Goal: Information Seeking & Learning: Learn about a topic

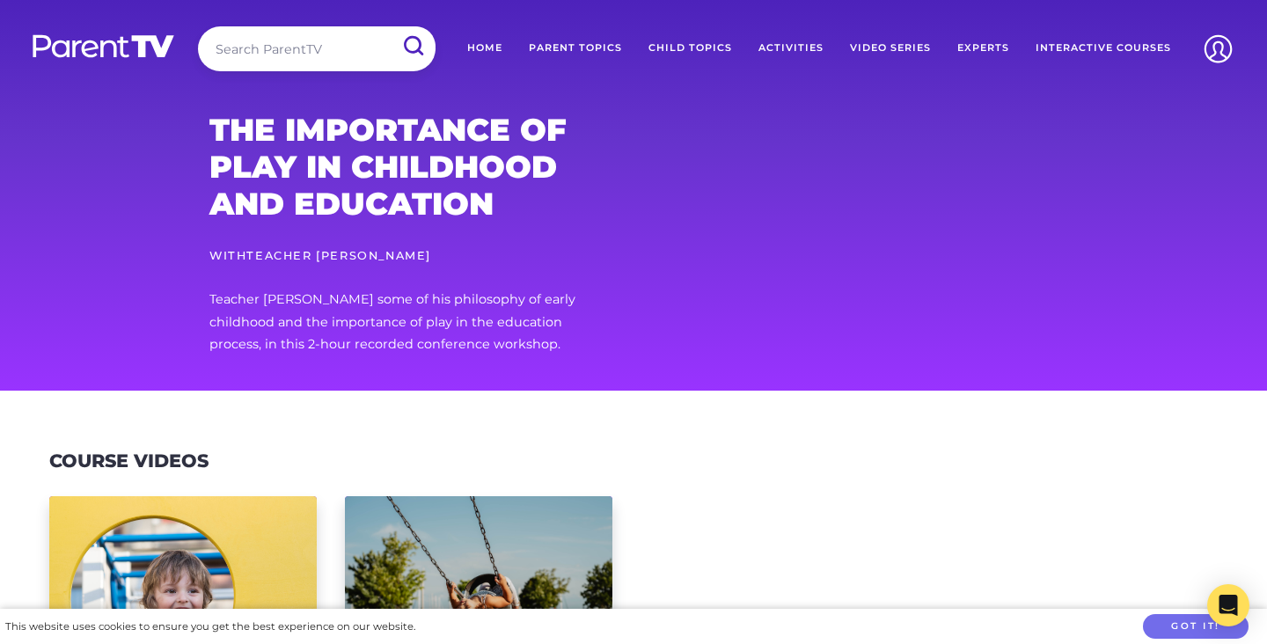
scroll to position [339, 0]
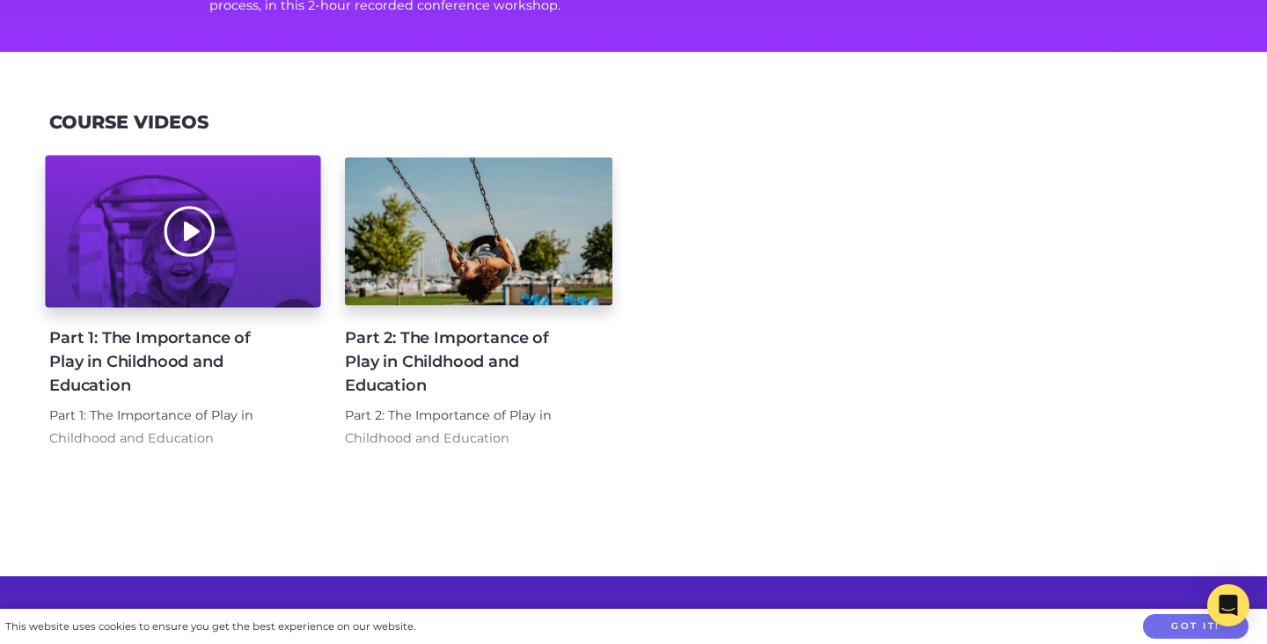
click at [194, 252] on div at bounding box center [182, 232] width 275 height 152
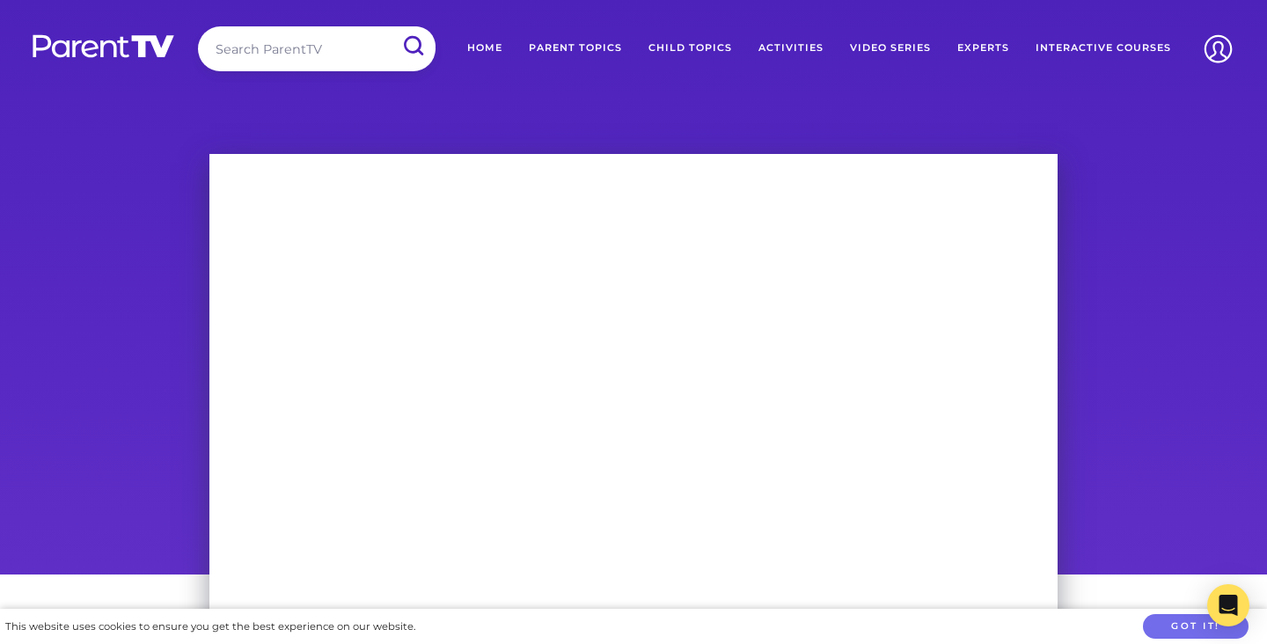
click at [254, 39] on input "search" at bounding box center [317, 48] width 238 height 45
type input "marc armitage"
click at [390, 26] on input "submit" at bounding box center [413, 46] width 46 height 40
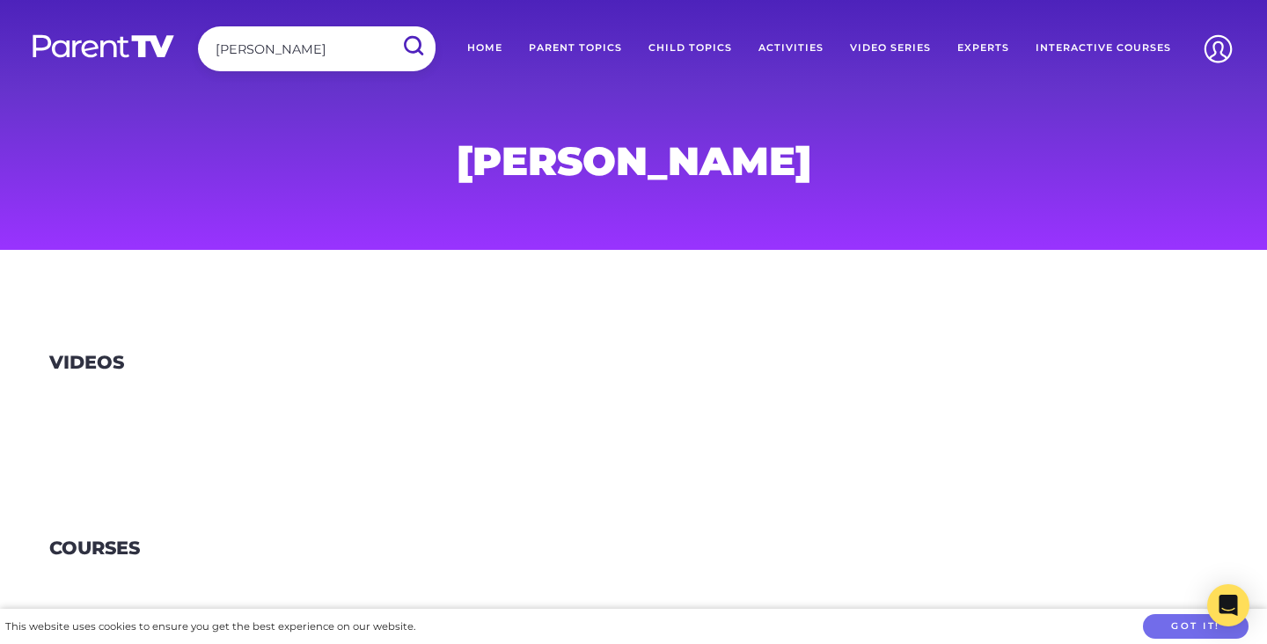
drag, startPoint x: 320, startPoint y: 47, endPoint x: 27, endPoint y: 16, distance: 294.6
click at [198, 40] on input "marc armitage" at bounding box center [317, 48] width 238 height 45
type input "sandi phoenix"
click at [390, 26] on input "submit" at bounding box center [413, 46] width 46 height 40
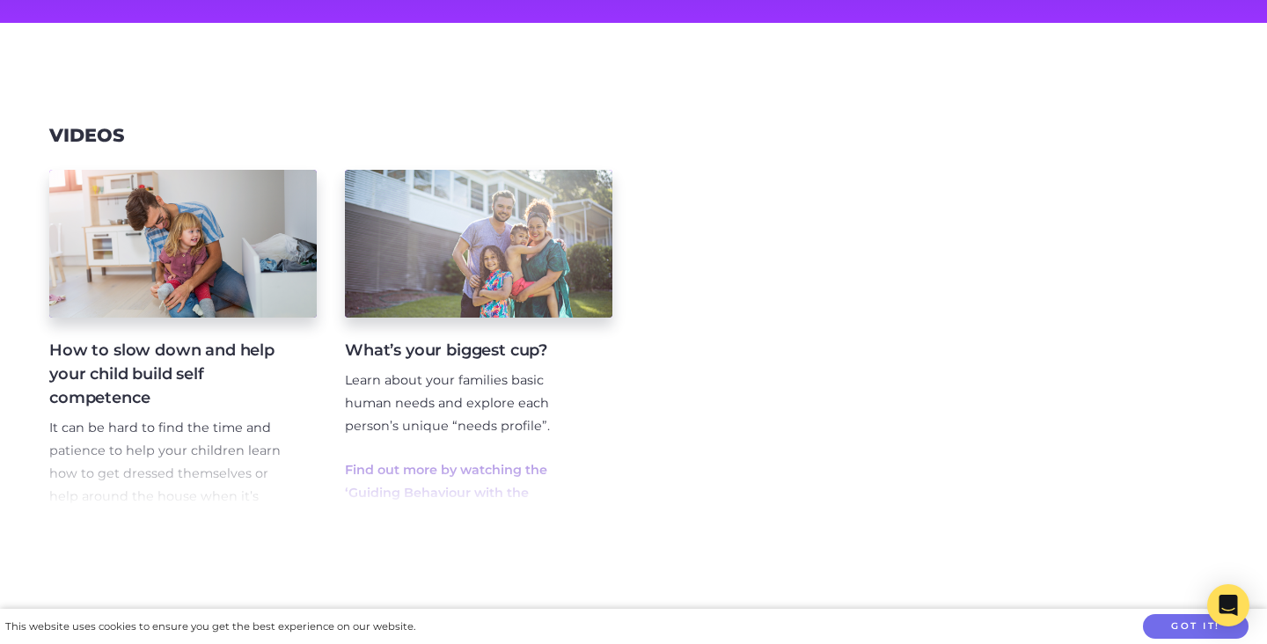
scroll to position [220, 0]
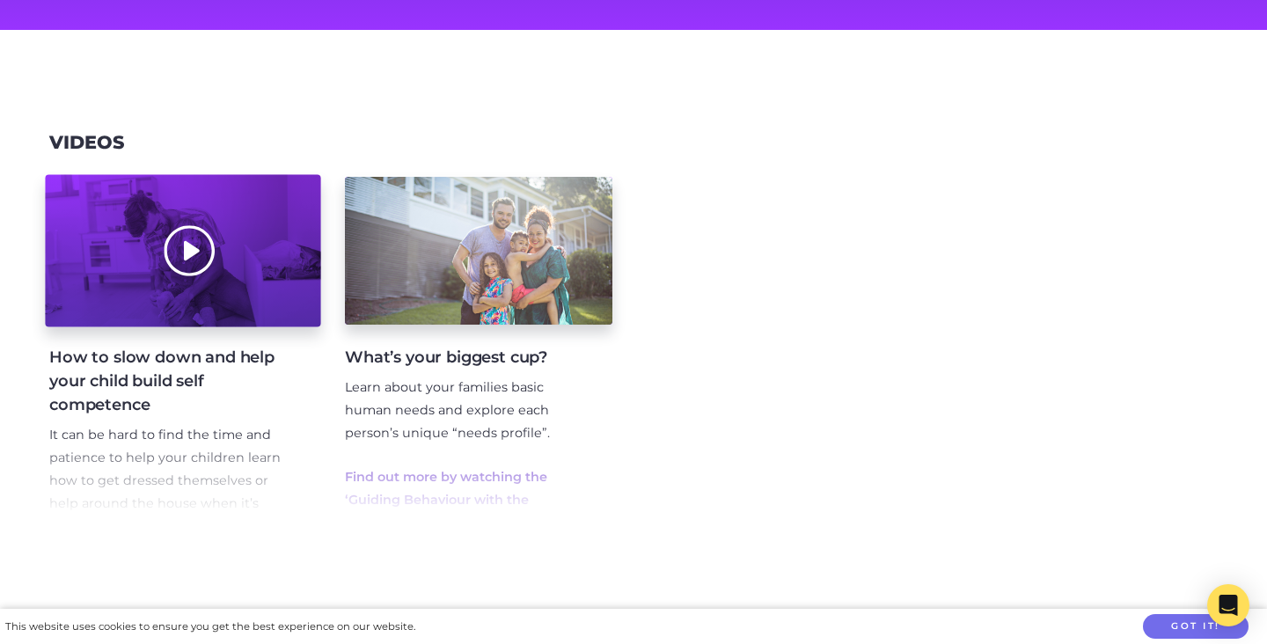
click at [110, 267] on div at bounding box center [182, 251] width 275 height 152
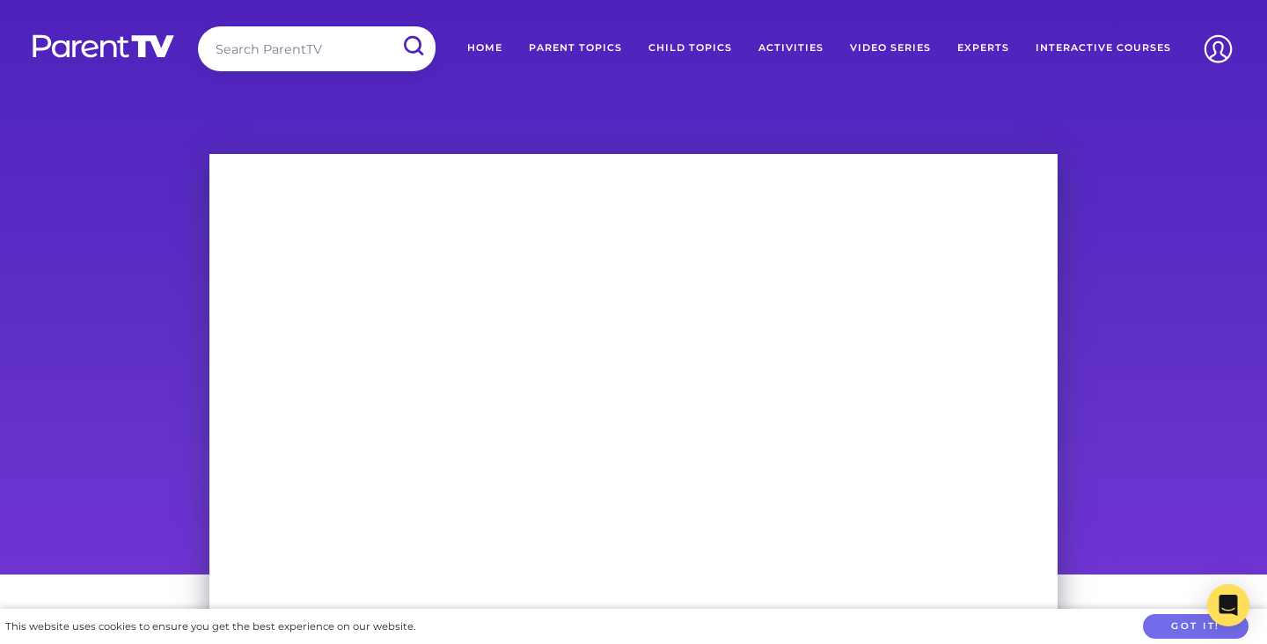
click at [326, 55] on input "search" at bounding box center [317, 48] width 238 height 45
click at [235, 51] on input "search" at bounding box center [317, 48] width 238 height 45
type input "nathan wallis"
click at [390, 26] on input "submit" at bounding box center [413, 46] width 46 height 40
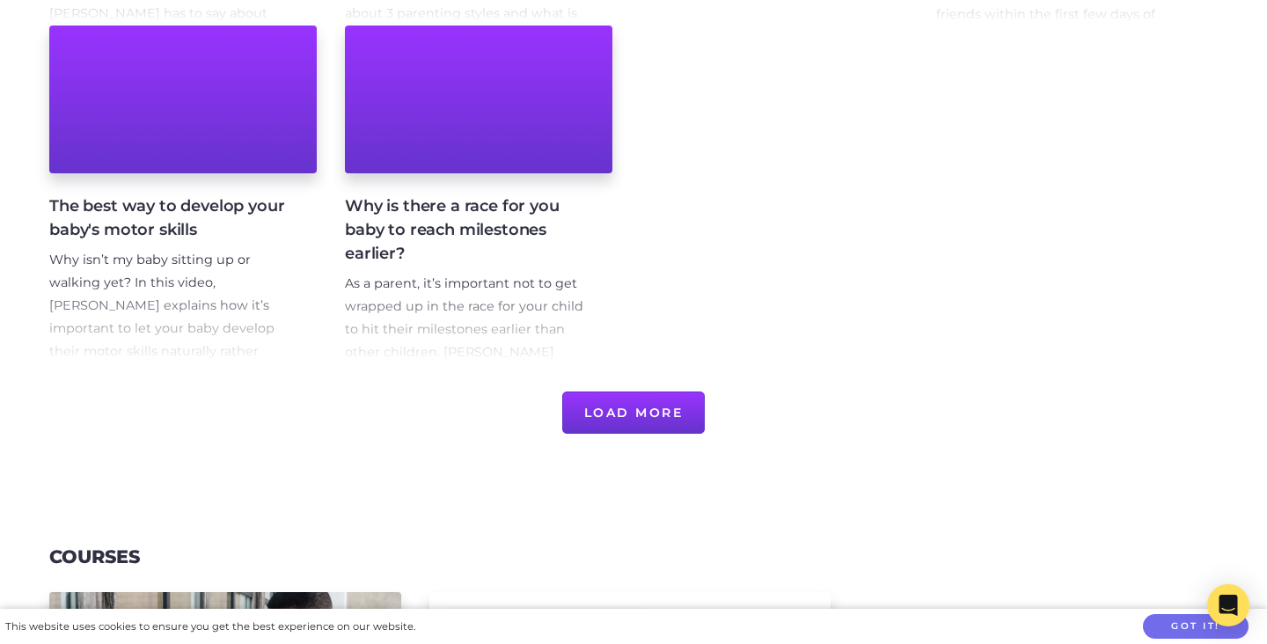
scroll to position [1098, 0]
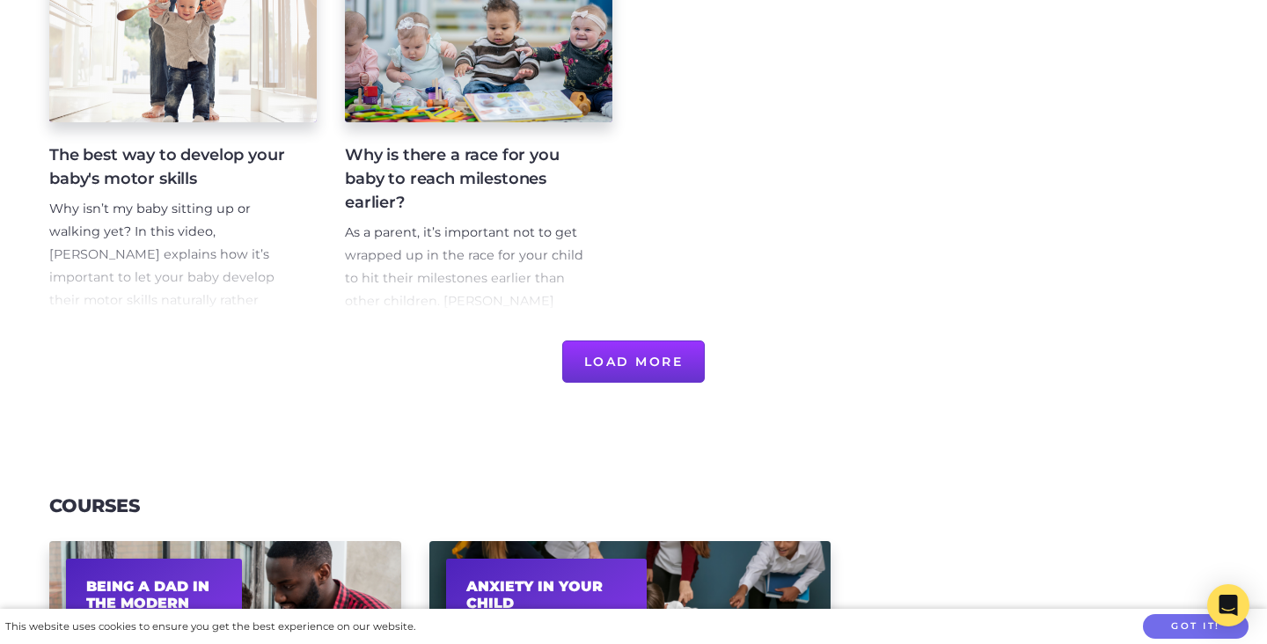
click at [658, 344] on button "Load More" at bounding box center [633, 361] width 143 height 42
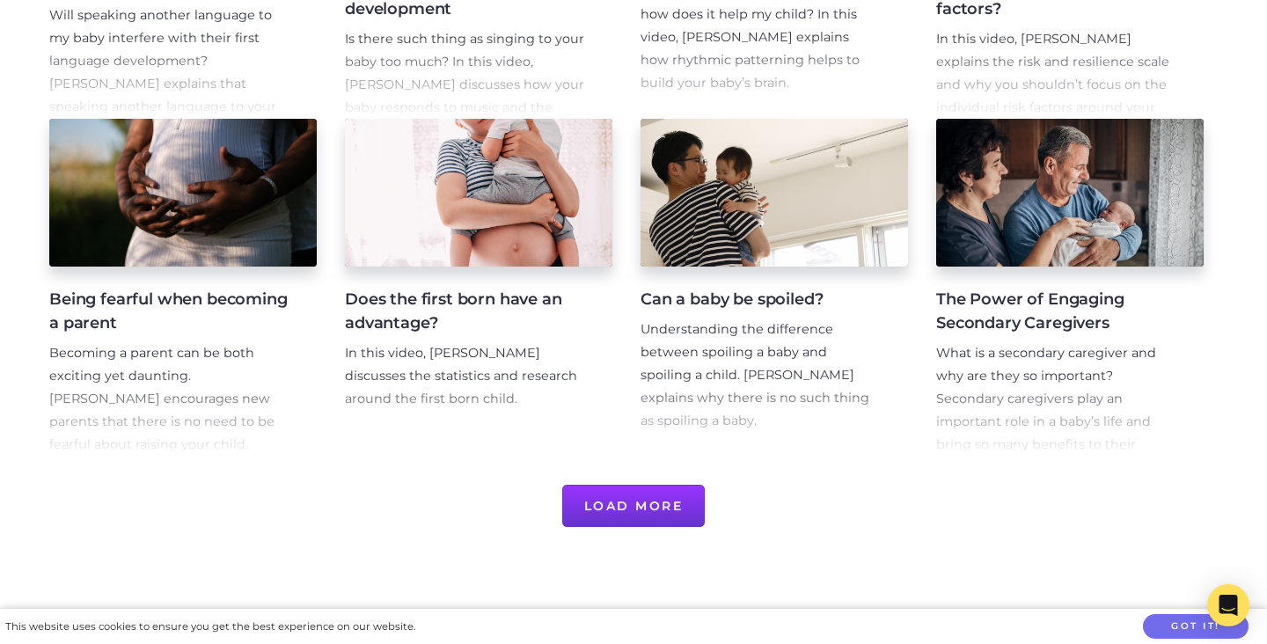
scroll to position [1642, 0]
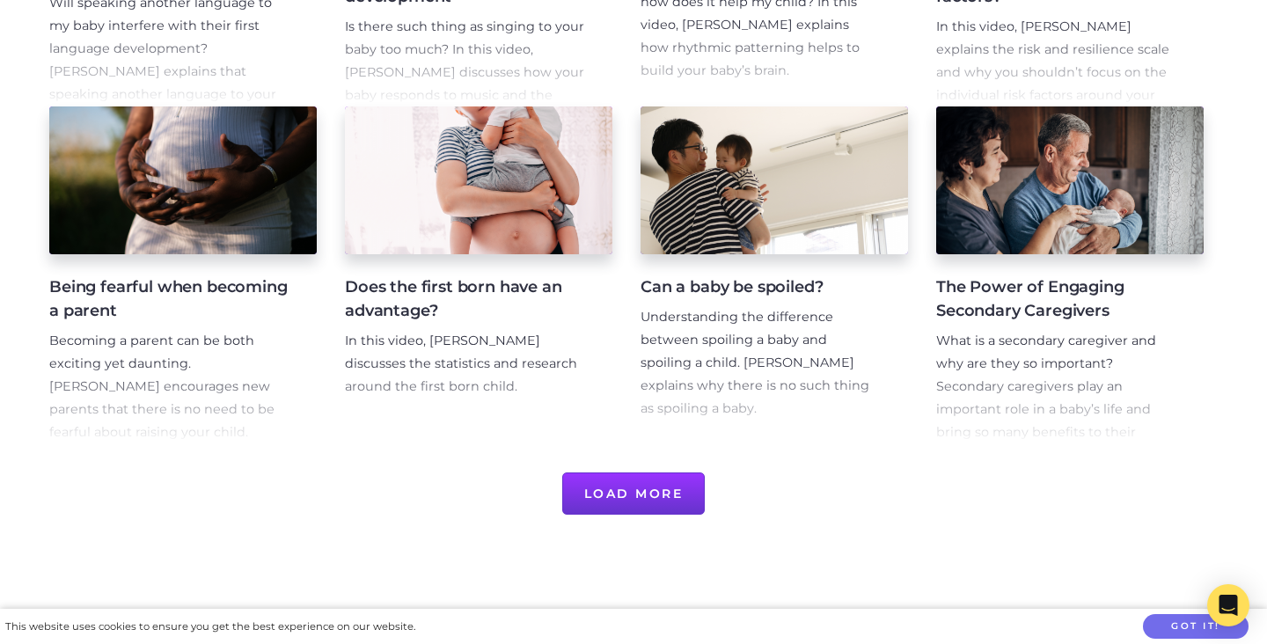
click at [1020, 296] on h4 "The Power of Engaging Secondary Caregivers" at bounding box center [1055, 299] width 239 height 48
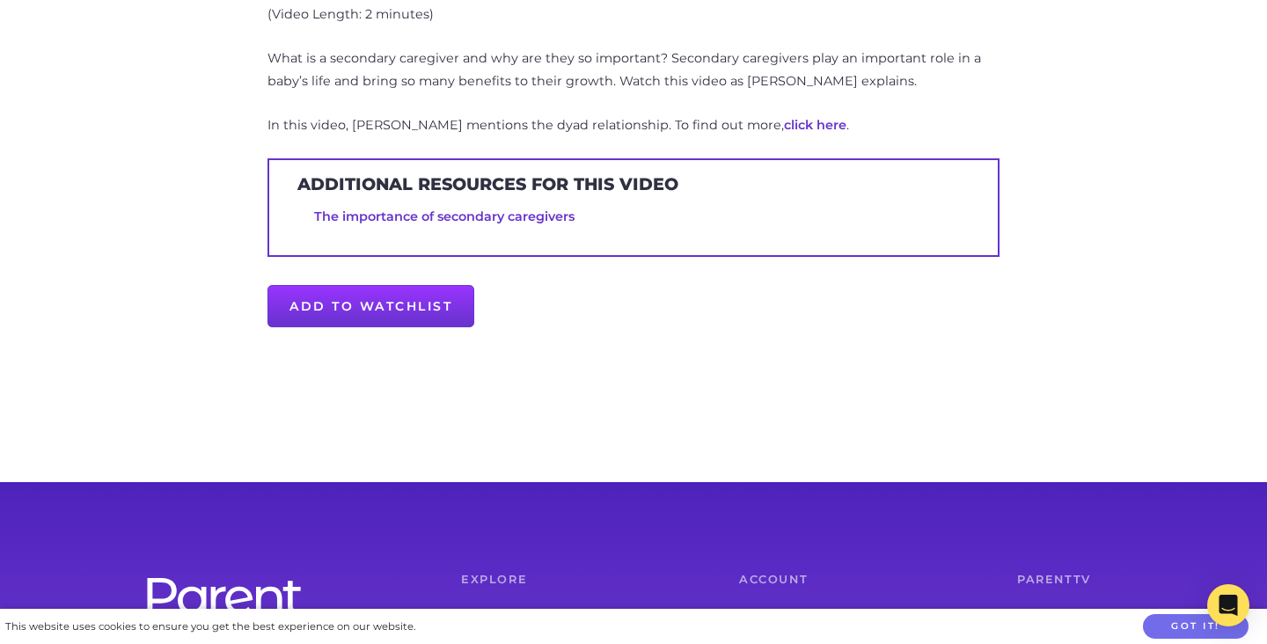
scroll to position [801, 0]
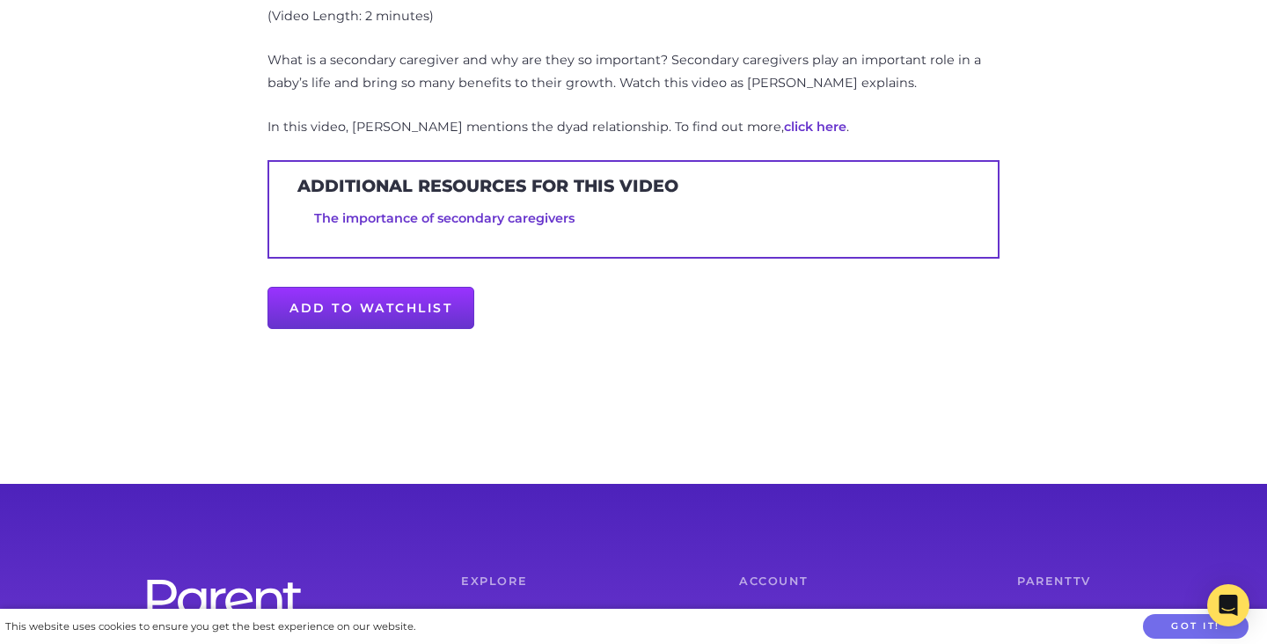
click at [371, 220] on link "The importance of secondary caregivers" at bounding box center [444, 218] width 260 height 16
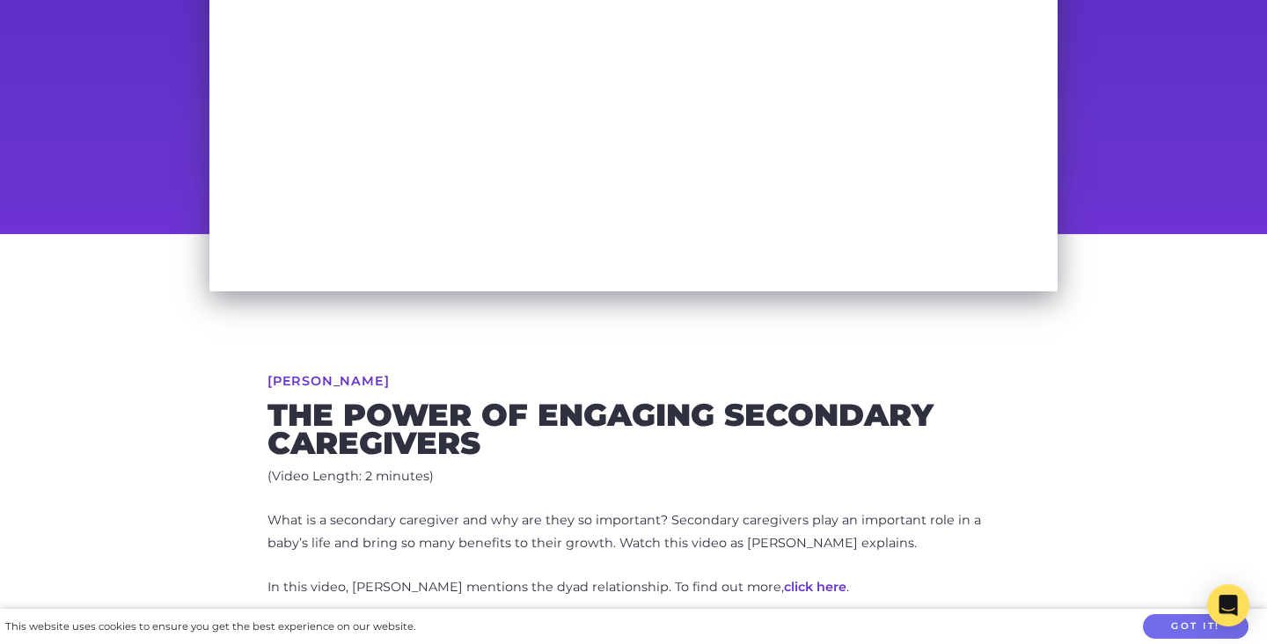
scroll to position [0, 0]
